Goal: Transaction & Acquisition: Book appointment/travel/reservation

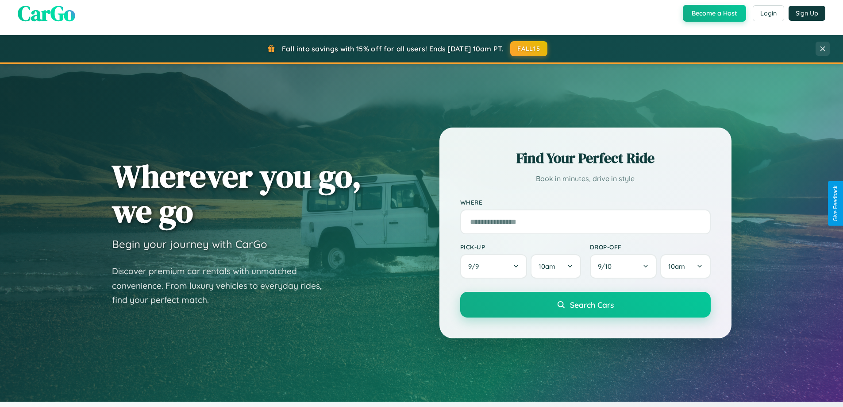
scroll to position [609, 0]
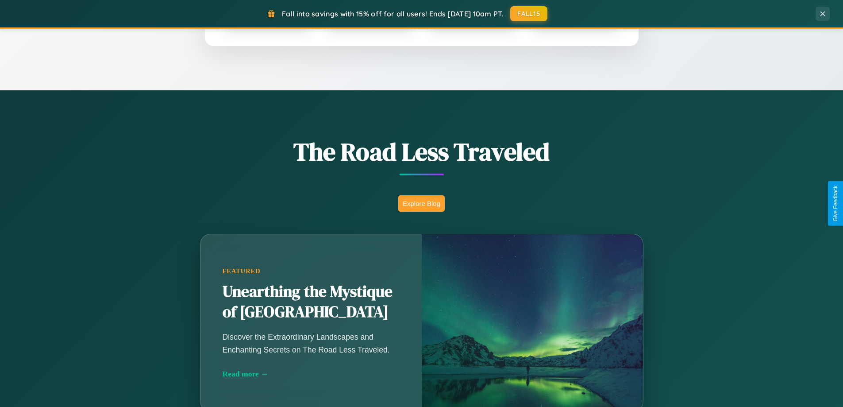
click at [421, 203] on button "Explore Blog" at bounding box center [421, 203] width 46 height 16
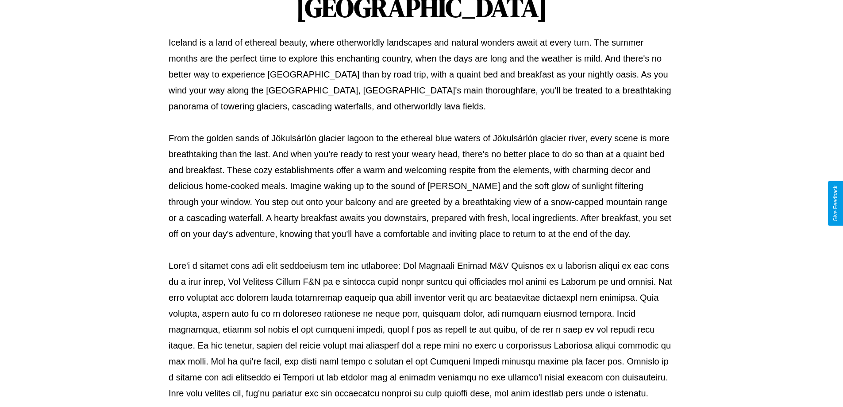
scroll to position [286, 0]
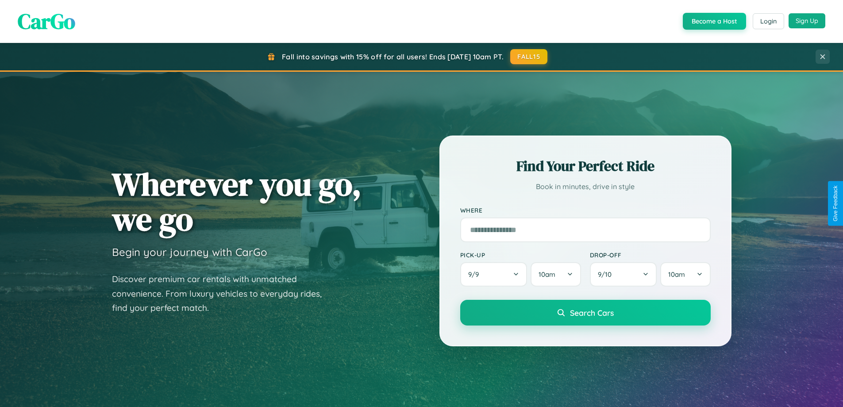
click at [807, 21] on button "Sign Up" at bounding box center [807, 20] width 37 height 15
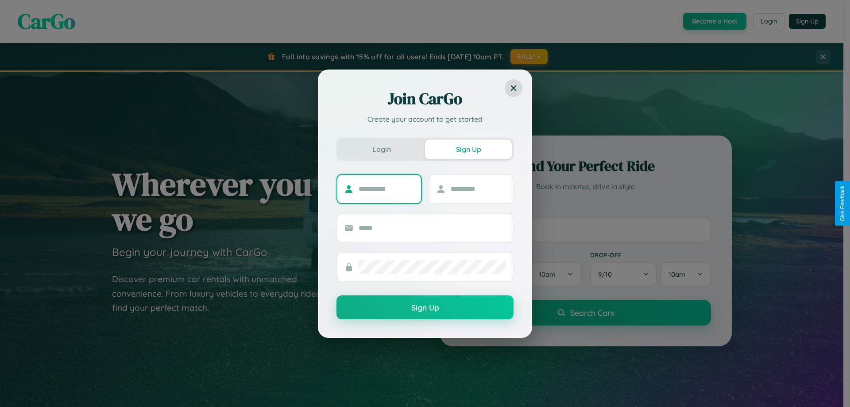
click at [386, 189] on input "text" at bounding box center [386, 189] width 55 height 14
type input "******"
click at [478, 189] on input "text" at bounding box center [478, 189] width 55 height 14
type input "***"
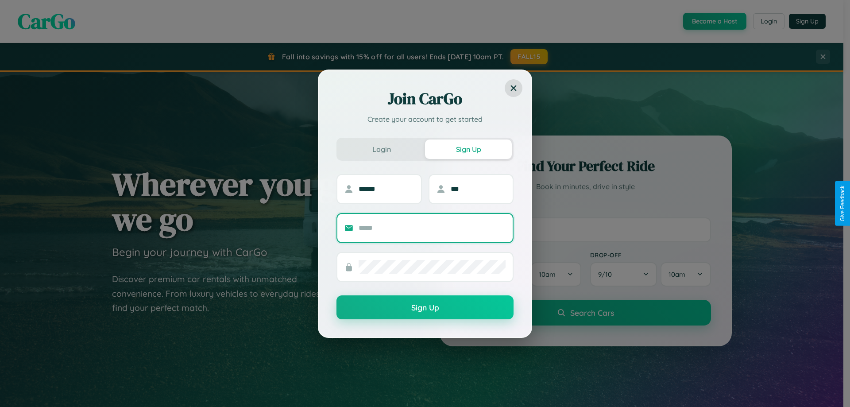
click at [432, 228] on input "text" at bounding box center [432, 228] width 147 height 14
type input "**********"
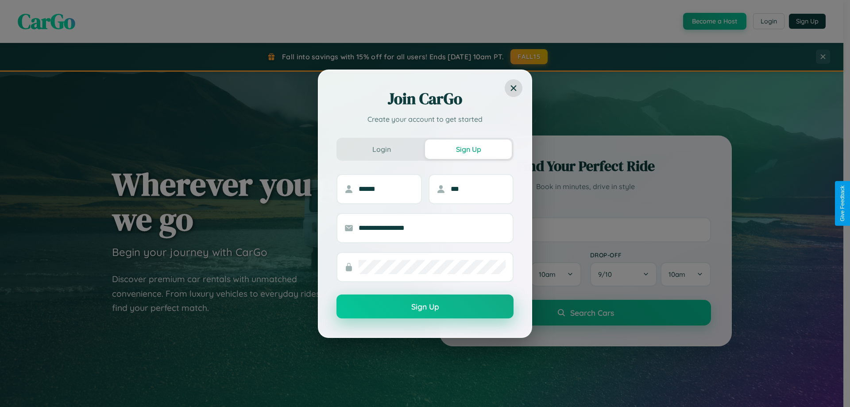
click at [425, 307] on button "Sign Up" at bounding box center [424, 306] width 177 height 24
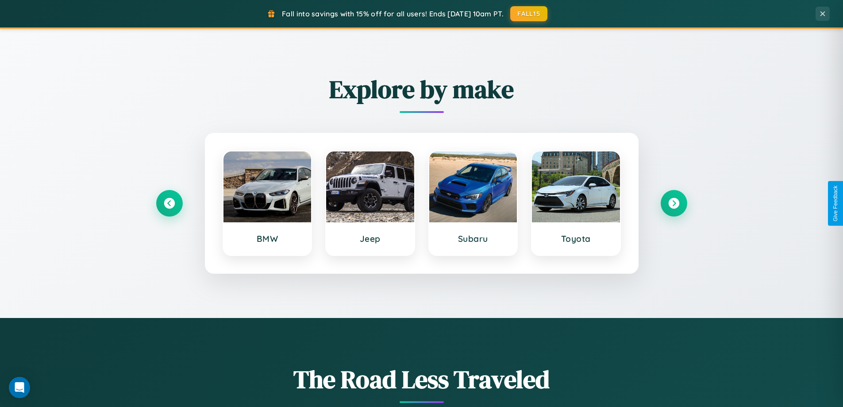
scroll to position [382, 0]
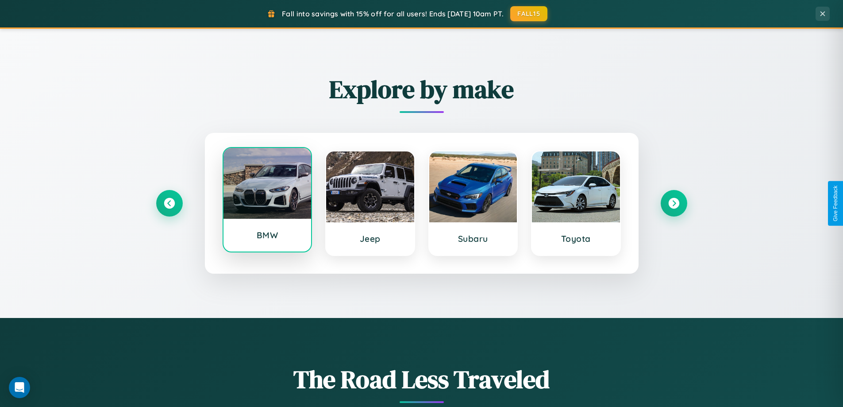
click at [267, 201] on div at bounding box center [268, 183] width 88 height 71
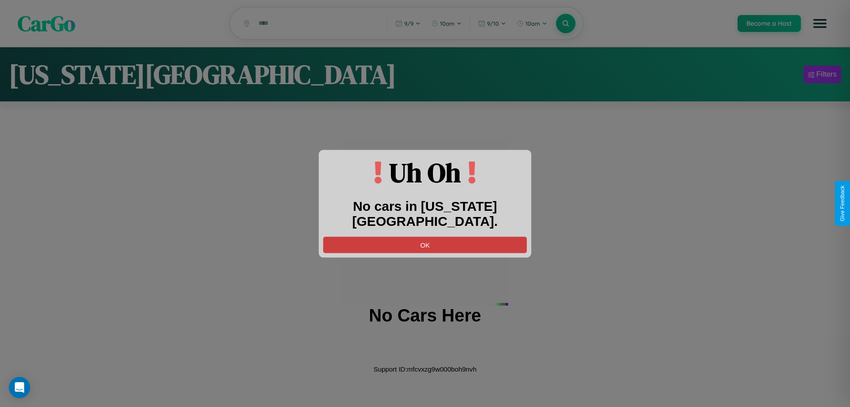
click at [425, 236] on button "OK" at bounding box center [425, 244] width 204 height 16
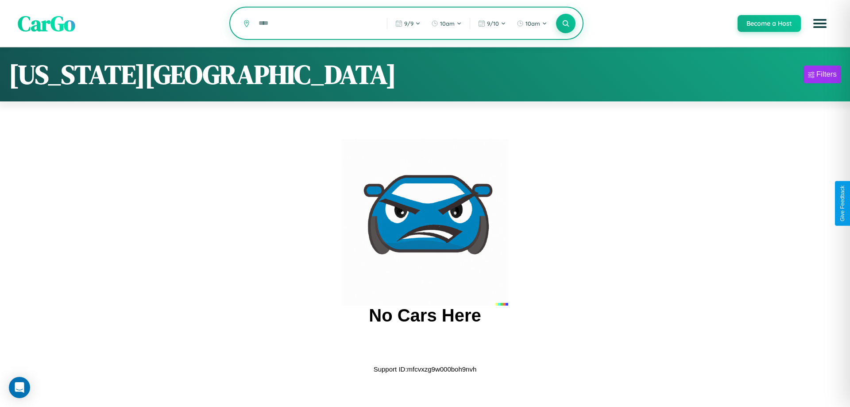
click at [316, 24] on input "text" at bounding box center [316, 22] width 124 height 15
click at [565, 24] on icon at bounding box center [565, 23] width 8 height 8
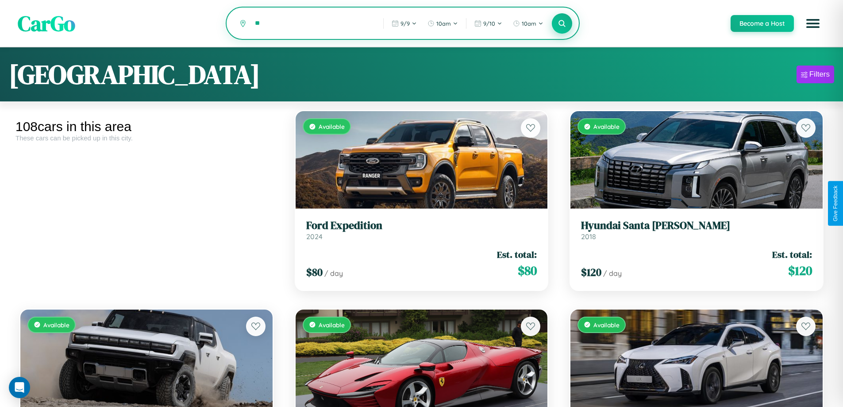
type input "*"
click at [562, 24] on icon at bounding box center [562, 23] width 8 height 8
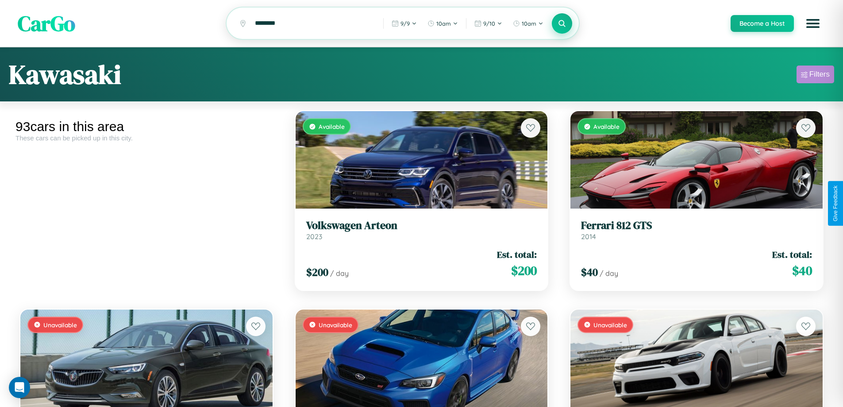
click at [815, 76] on div "Filters" at bounding box center [820, 74] width 20 height 9
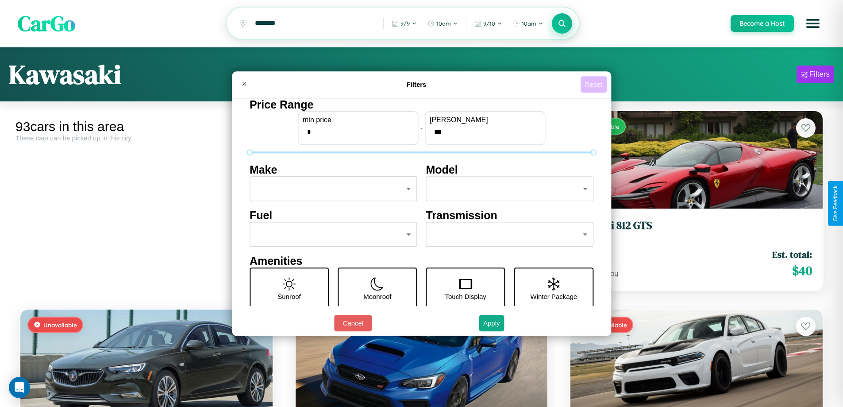
click at [595, 84] on button "Reset" at bounding box center [594, 84] width 26 height 16
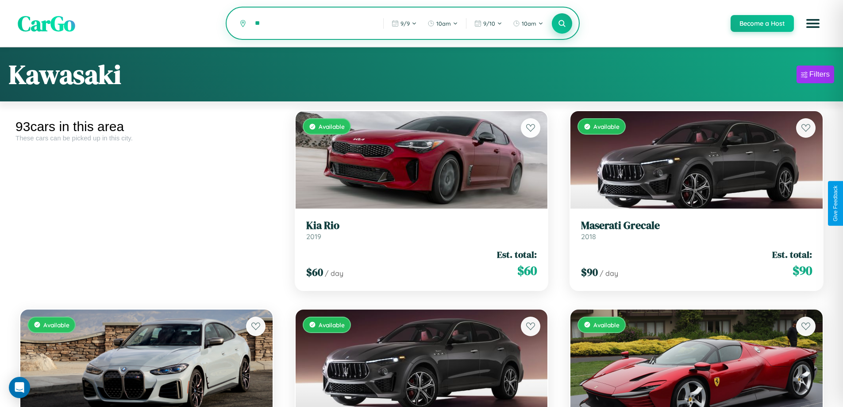
type input "*"
type input "****"
click at [562, 23] on icon at bounding box center [562, 23] width 8 height 8
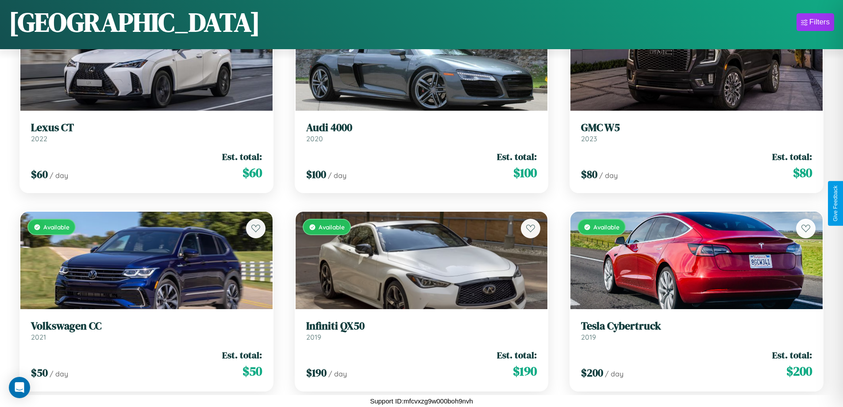
scroll to position [5477, 0]
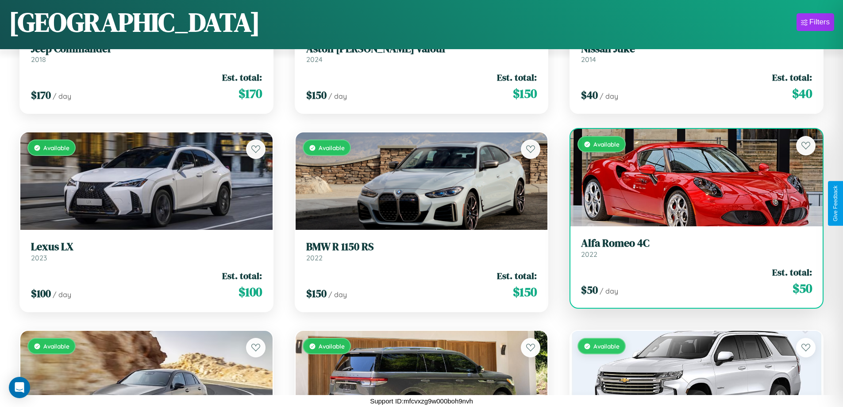
click at [691, 250] on link "Alfa Romeo 4C 2022" at bounding box center [696, 248] width 231 height 22
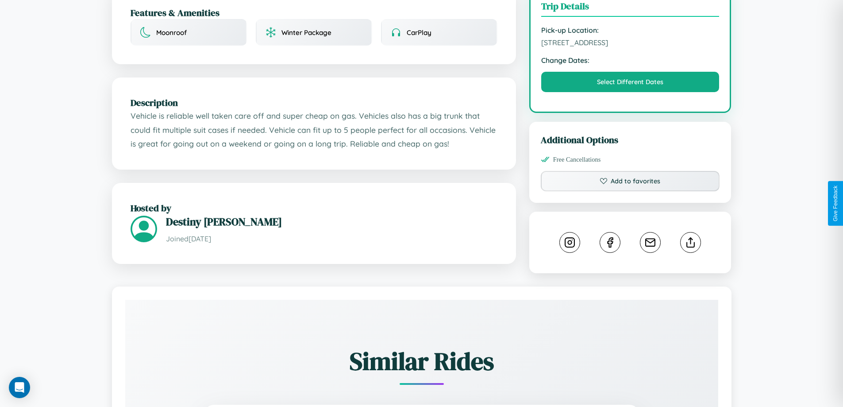
scroll to position [291, 0]
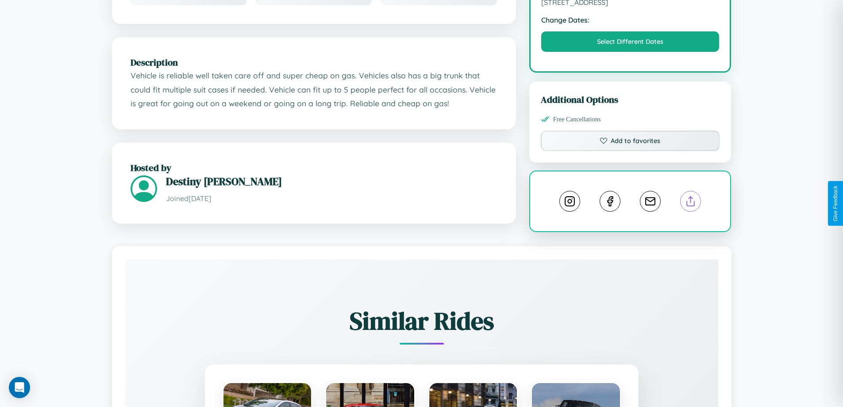
click at [691, 202] on line at bounding box center [691, 200] width 0 height 6
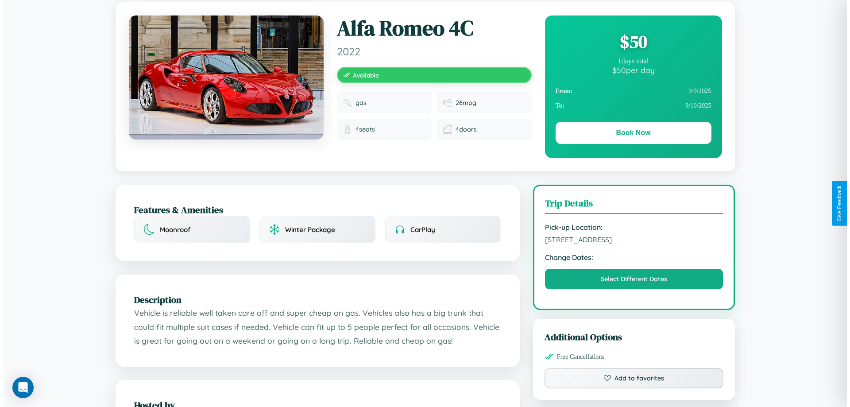
scroll to position [0, 0]
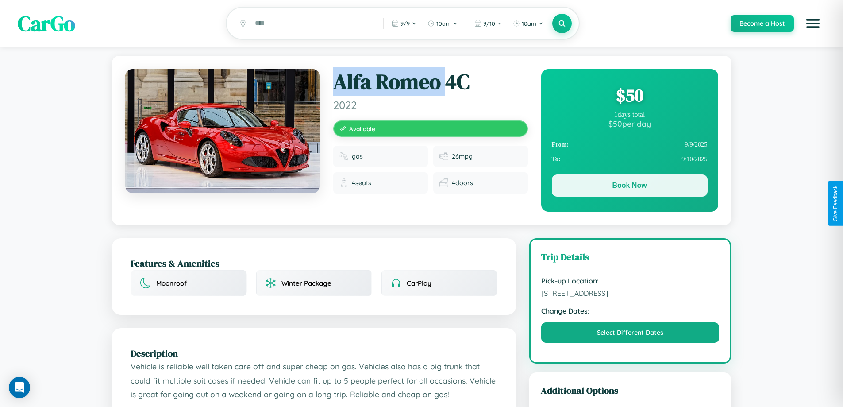
click at [630, 187] on button "Book Now" at bounding box center [630, 185] width 156 height 22
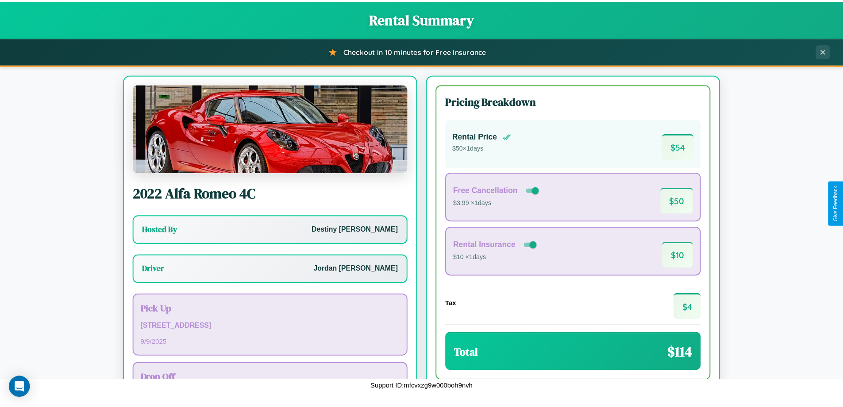
scroll to position [64, 0]
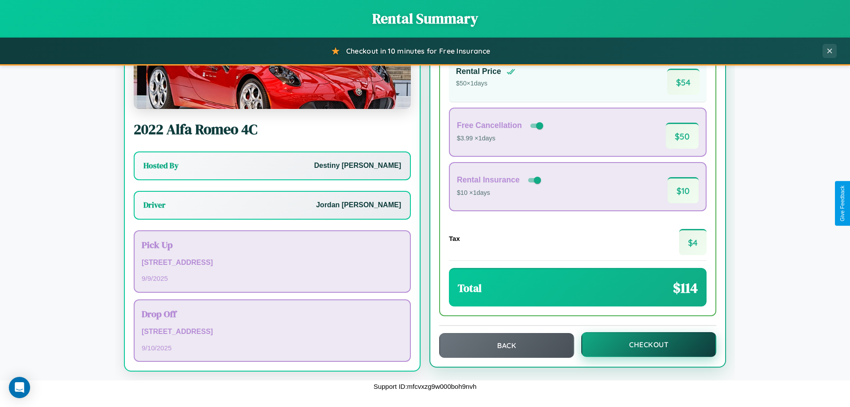
click at [643, 344] on button "Checkout" at bounding box center [648, 344] width 135 height 25
